Goal: Task Accomplishment & Management: Complete application form

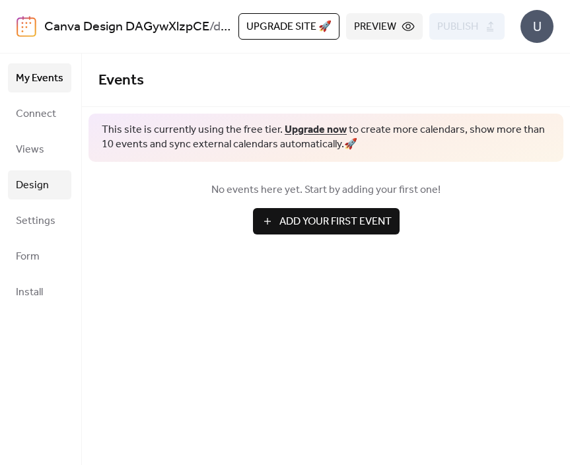
click at [45, 182] on span "Design" at bounding box center [32, 185] width 33 height 21
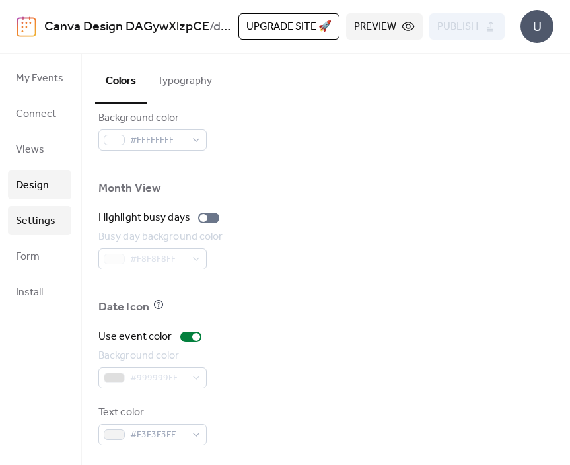
click at [43, 229] on span "Settings" at bounding box center [36, 221] width 40 height 21
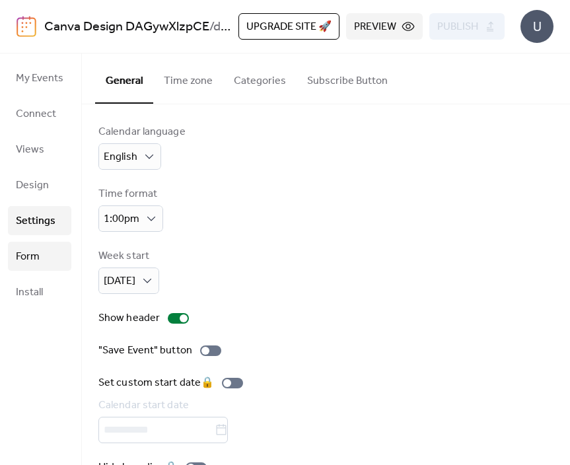
click at [46, 262] on link "Form" at bounding box center [39, 256] width 63 height 29
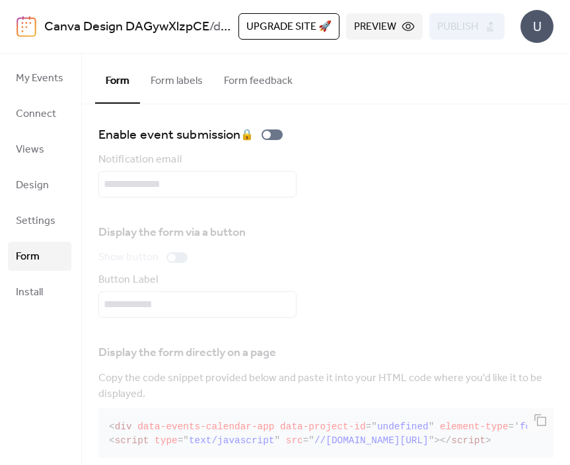
click at [396, 25] on span "Preview" at bounding box center [375, 27] width 42 height 16
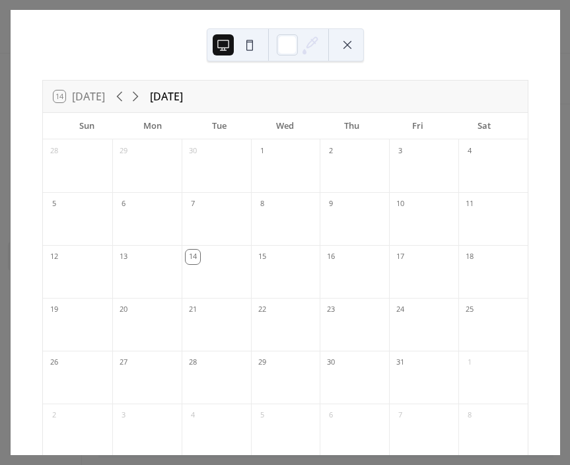
click at [247, 52] on button at bounding box center [249, 44] width 21 height 21
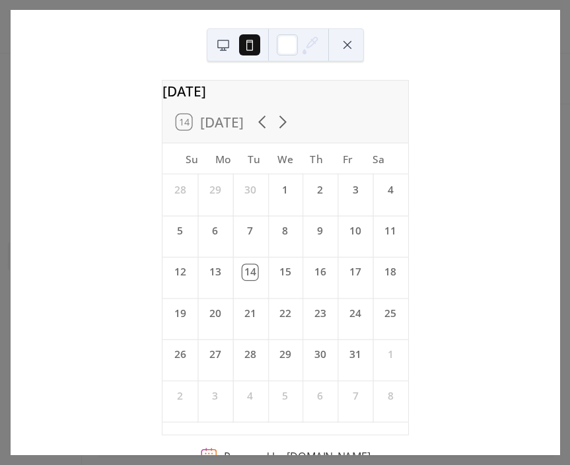
click at [227, 52] on button at bounding box center [223, 44] width 21 height 21
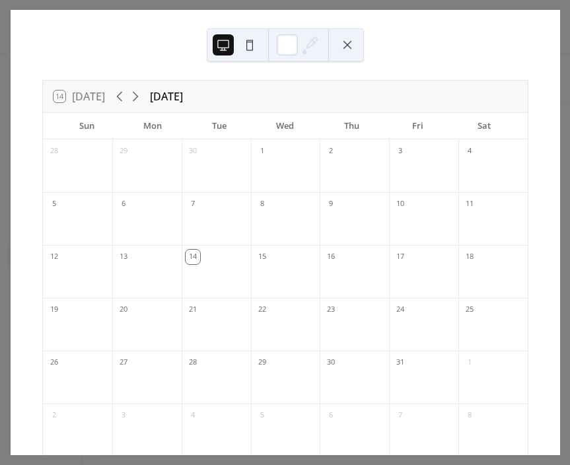
click at [356, 46] on button at bounding box center [347, 44] width 21 height 21
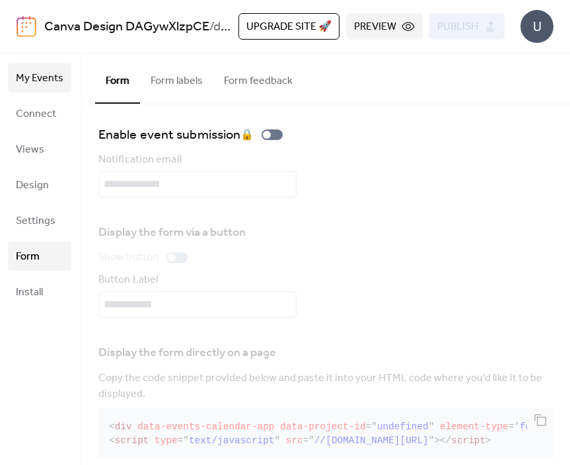
click at [40, 75] on span "My Events" at bounding box center [40, 78] width 48 height 21
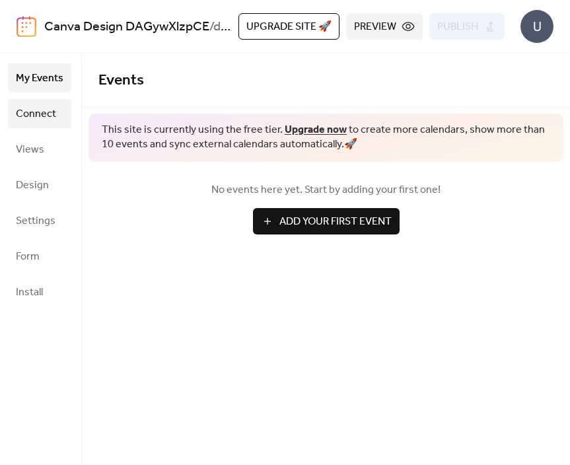
click at [24, 123] on span "Connect" at bounding box center [36, 114] width 40 height 21
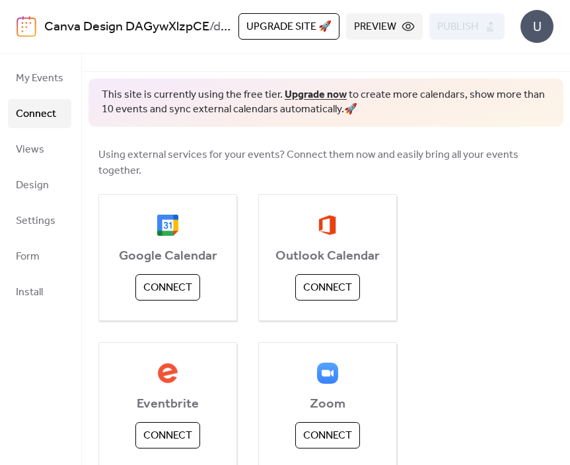
scroll to position [34, 0]
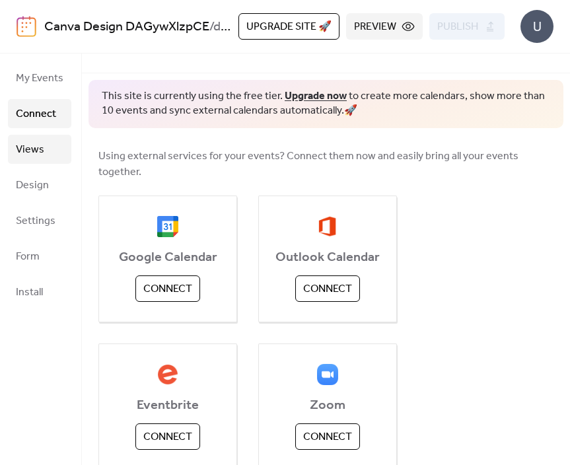
click at [48, 150] on link "Views" at bounding box center [39, 149] width 63 height 29
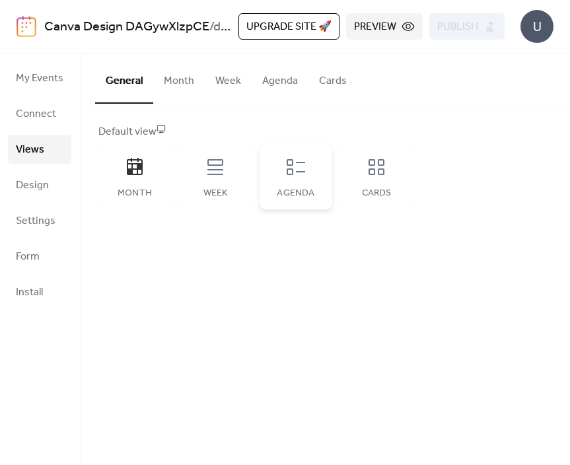
click at [303, 202] on div "Agenda" at bounding box center [296, 176] width 73 height 66
click at [388, 24] on span "Preview" at bounding box center [375, 27] width 42 height 16
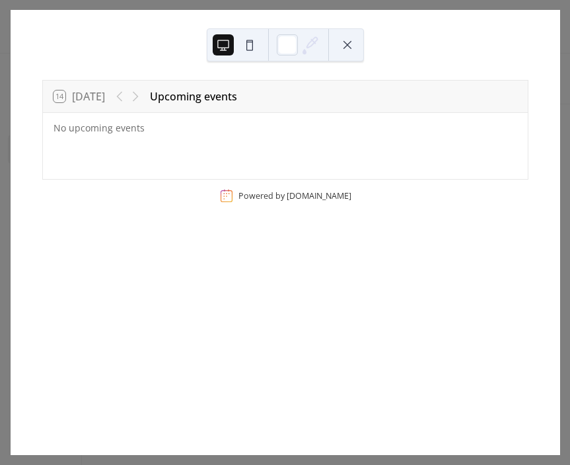
click at [250, 48] on button at bounding box center [249, 44] width 21 height 21
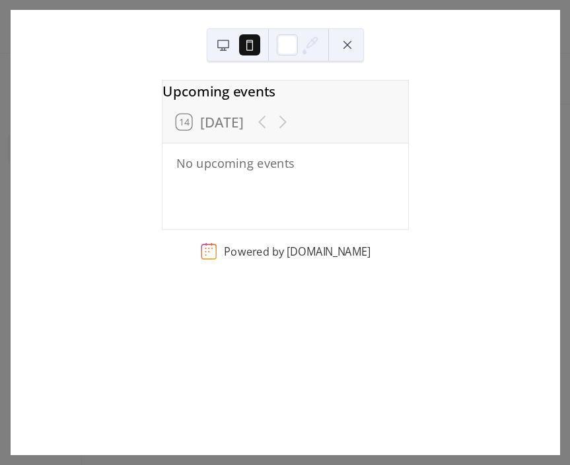
click at [355, 42] on button at bounding box center [347, 44] width 21 height 21
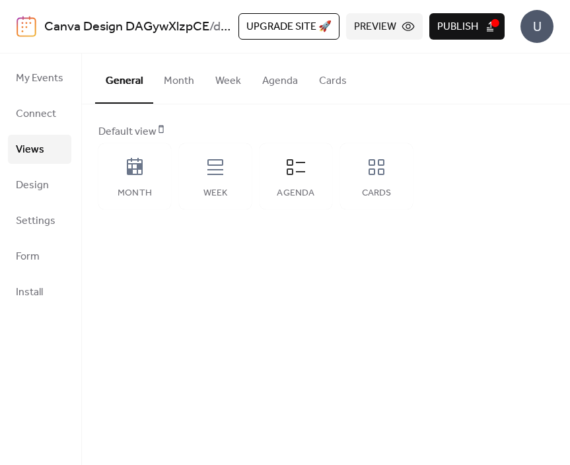
click at [336, 82] on button "Cards" at bounding box center [333, 78] width 49 height 49
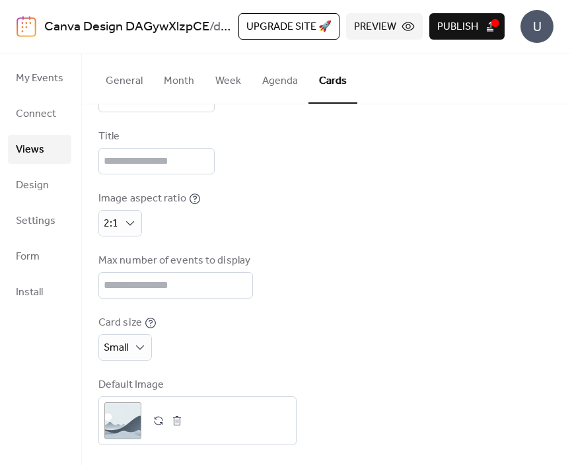
scroll to position [141, 0]
click at [39, 85] on span "My Events" at bounding box center [40, 78] width 48 height 21
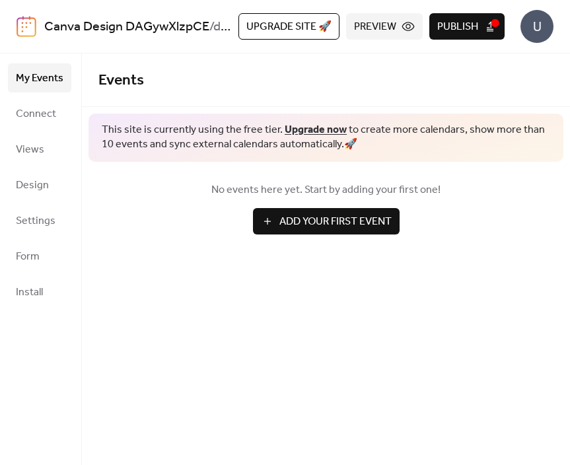
click at [301, 216] on span "Add Your First Event" at bounding box center [335, 222] width 112 height 16
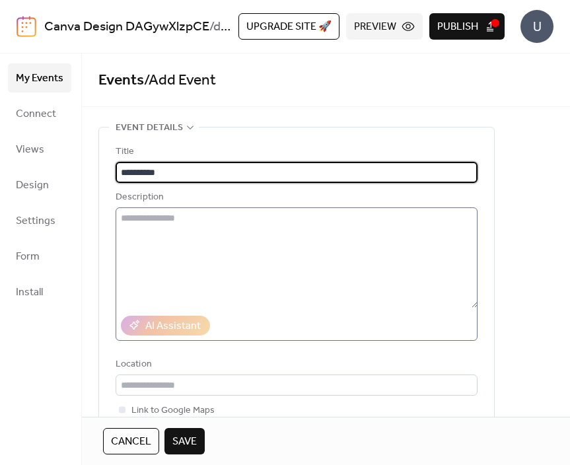
type input "**********"
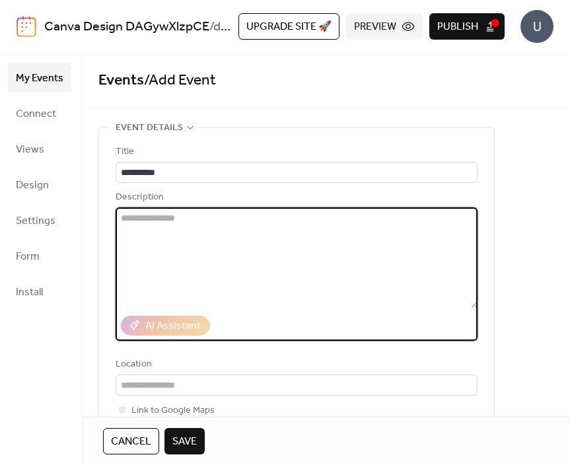
click at [301, 270] on textarea at bounding box center [297, 257] width 362 height 100
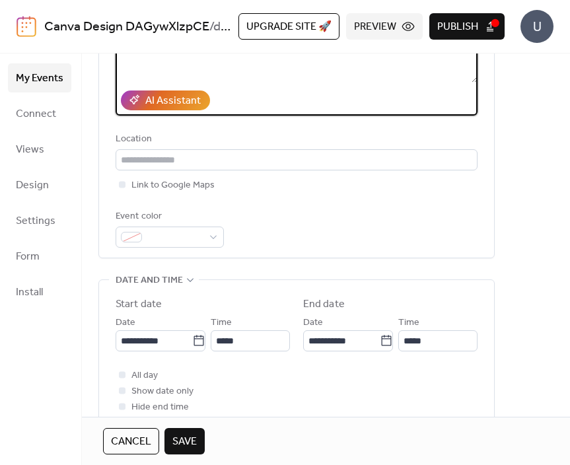
scroll to position [235, 0]
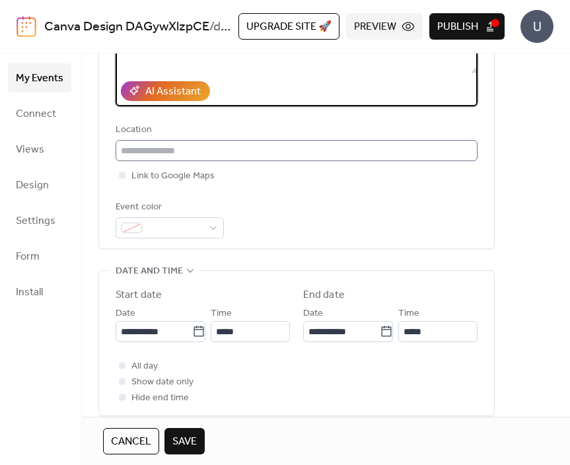
type textarea "**********"
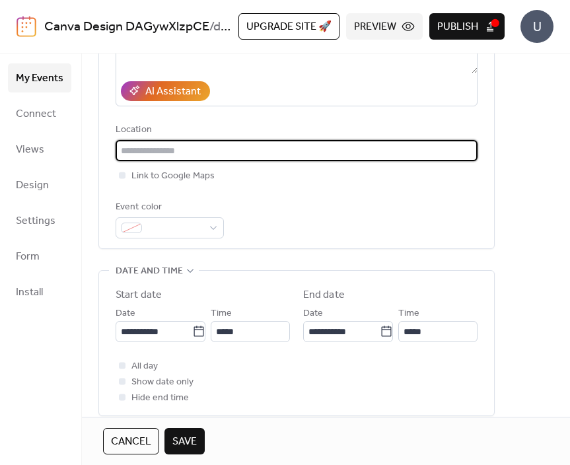
click at [198, 148] on input "text" at bounding box center [297, 150] width 362 height 21
click at [124, 178] on div at bounding box center [122, 175] width 7 height 7
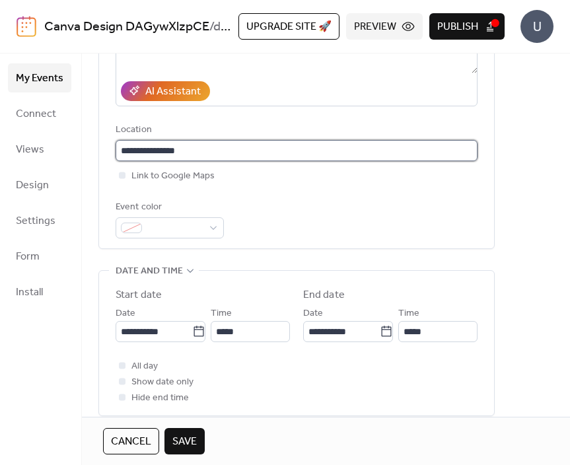
click at [202, 161] on input "**********" at bounding box center [297, 150] width 362 height 21
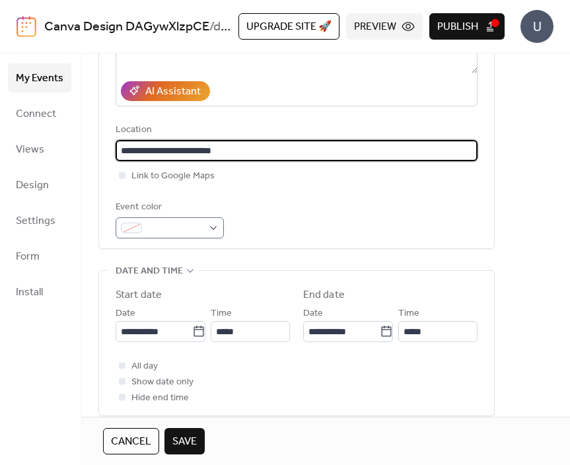
type input "**********"
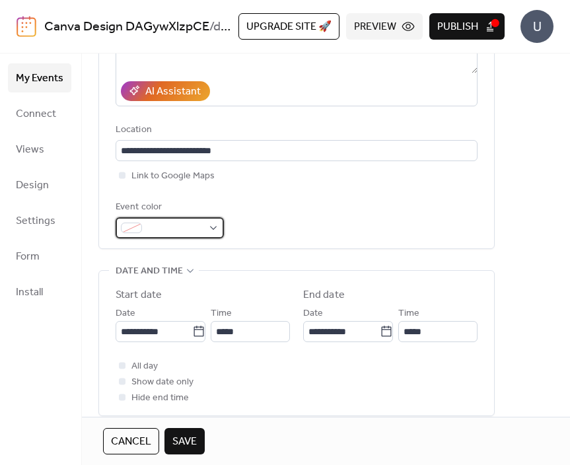
click at [179, 237] on span at bounding box center [174, 229] width 55 height 16
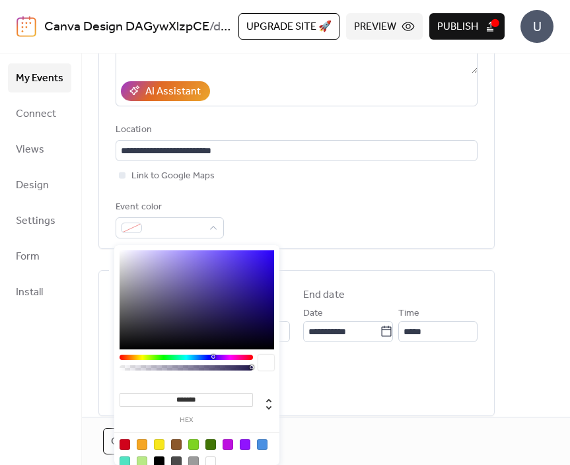
type input "*******"
click at [240, 274] on div at bounding box center [197, 299] width 155 height 99
click at [313, 214] on div "Event color #442AC2FF" at bounding box center [297, 219] width 362 height 39
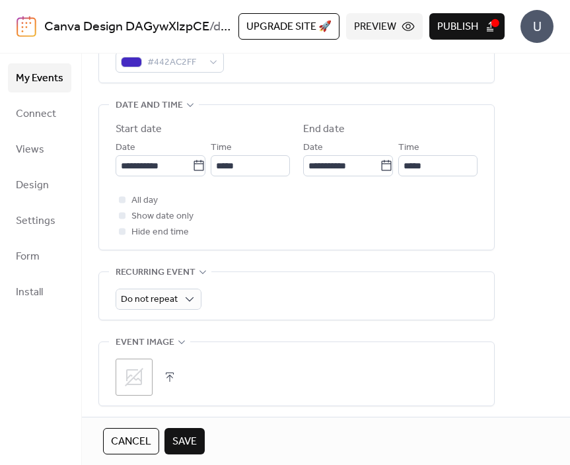
scroll to position [406, 0]
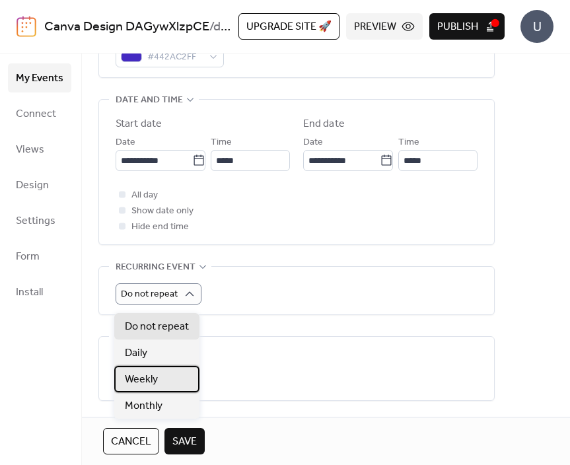
click at [182, 377] on div "Weekly" at bounding box center [156, 379] width 85 height 26
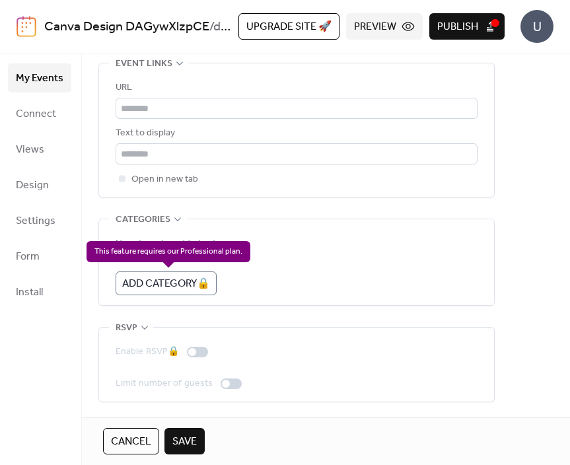
scroll to position [1021, 0]
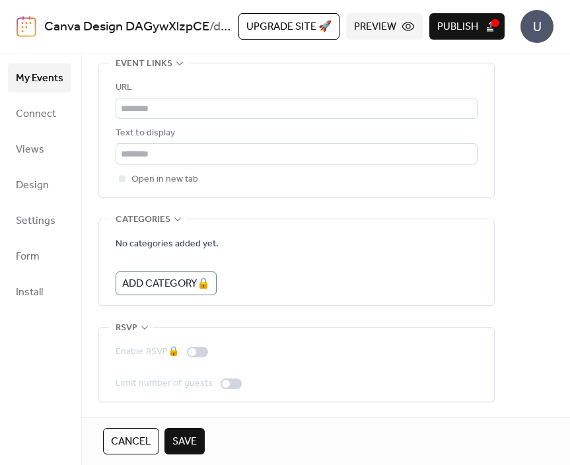
click at [182, 449] on span "Save" at bounding box center [184, 442] width 24 height 16
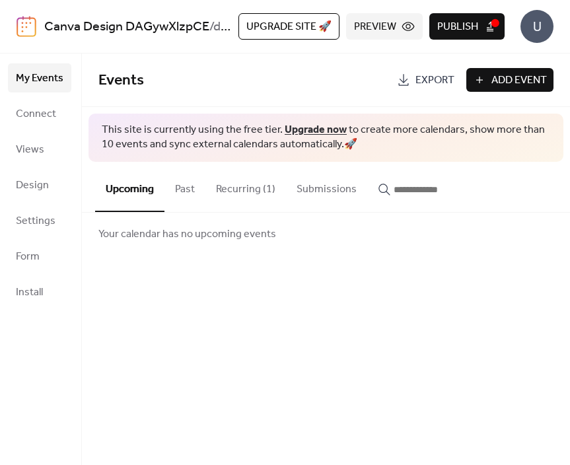
click at [405, 28] on button "Preview" at bounding box center [384, 26] width 77 height 26
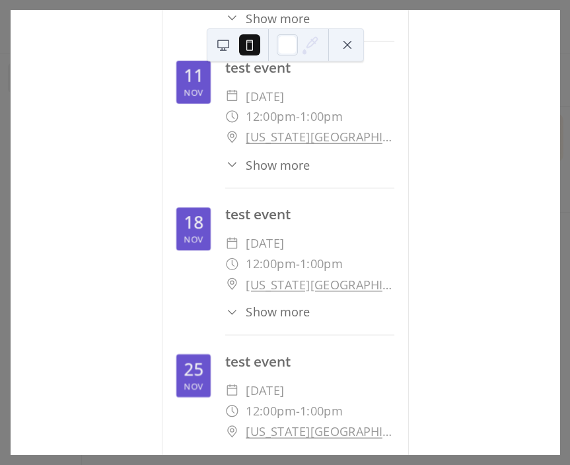
scroll to position [732, 0]
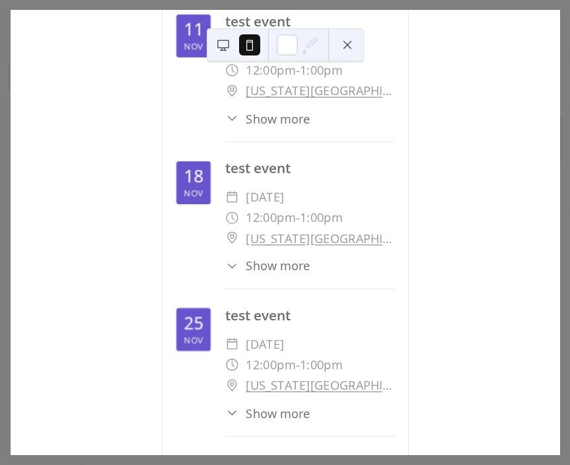
click at [221, 47] on button at bounding box center [223, 44] width 21 height 21
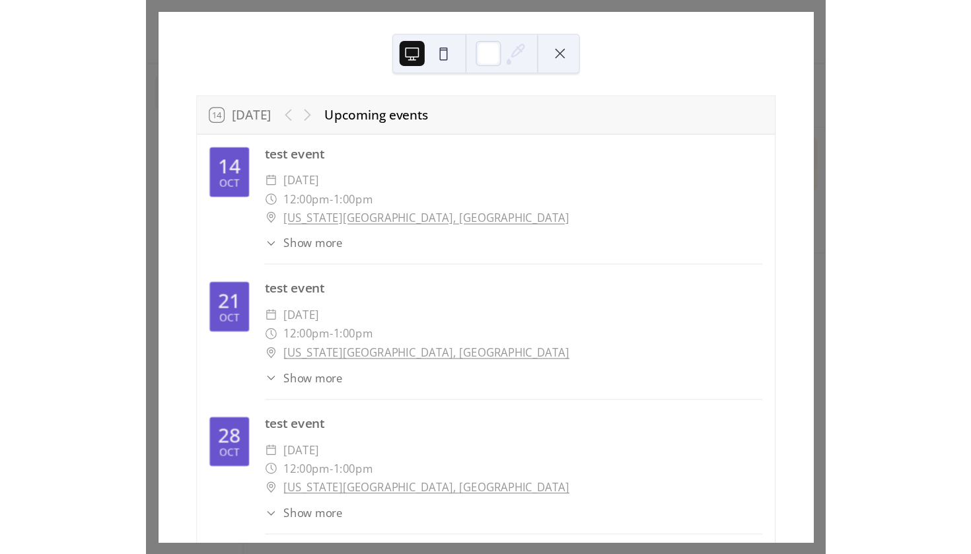
scroll to position [0, 0]
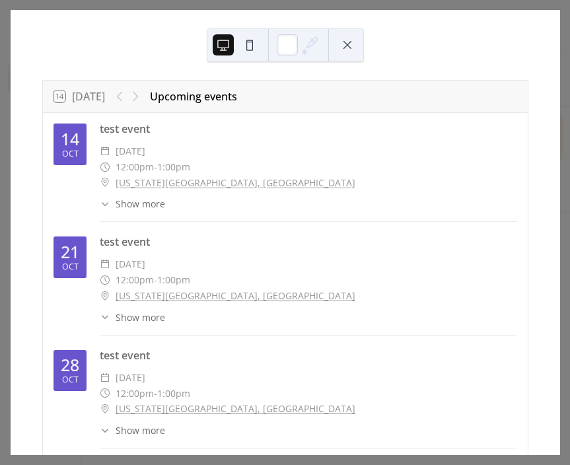
click at [346, 54] on button at bounding box center [347, 44] width 21 height 21
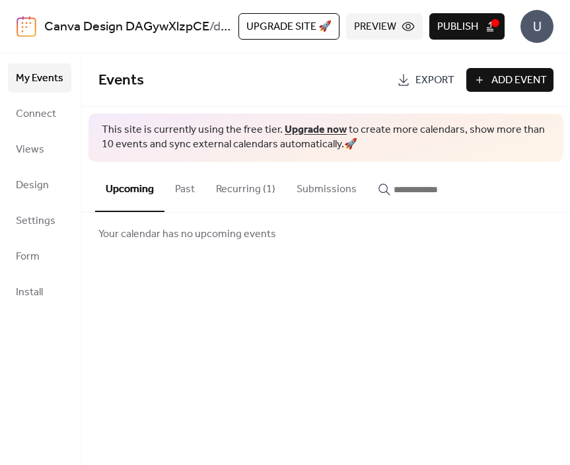
click at [464, 20] on span "Publish" at bounding box center [457, 27] width 41 height 16
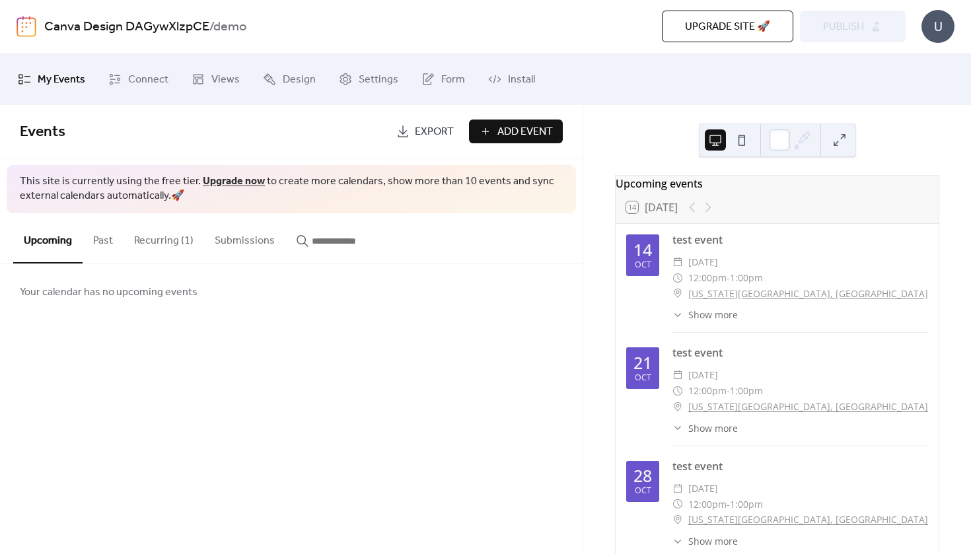
click at [570, 15] on button "Upgrade site 🚀" at bounding box center [727, 27] width 131 height 32
